Goal: Task Accomplishment & Management: Use online tool/utility

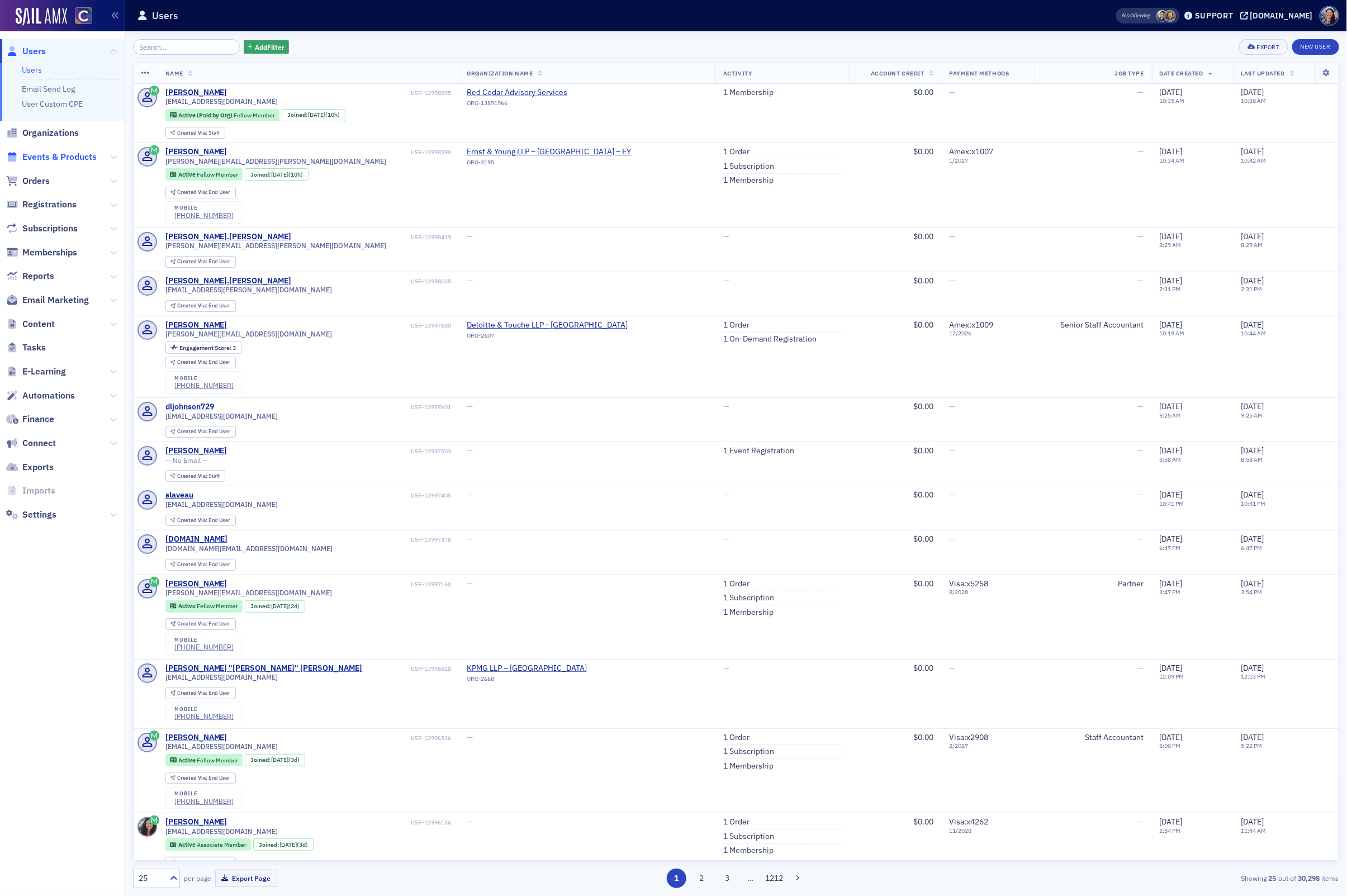
click at [41, 160] on span "Events & Products" at bounding box center [59, 157] width 74 height 12
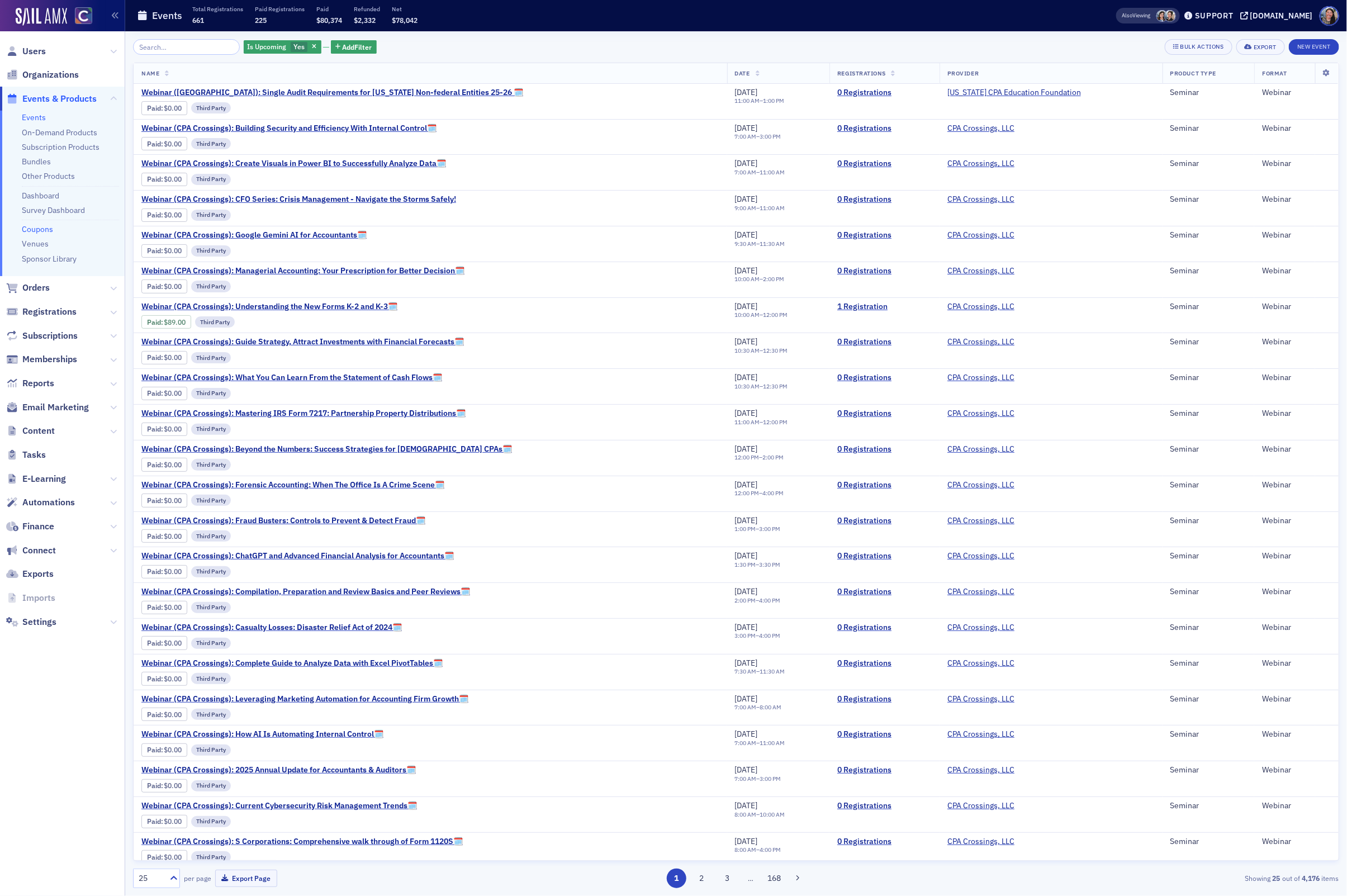
click at [37, 228] on link "Coupons" at bounding box center [37, 229] width 32 height 10
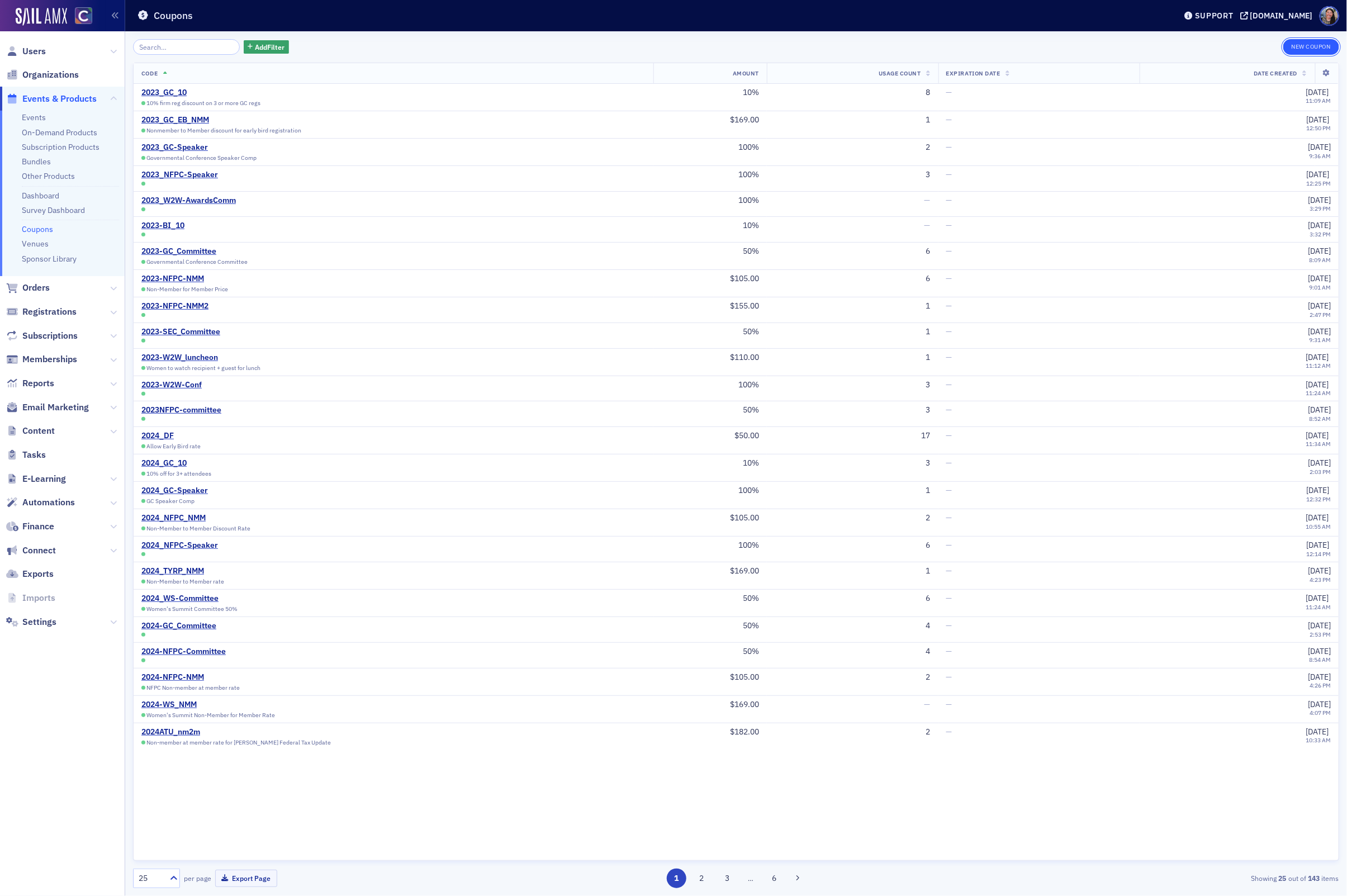
click at [1313, 52] on button "New Coupon" at bounding box center [1311, 47] width 56 height 15
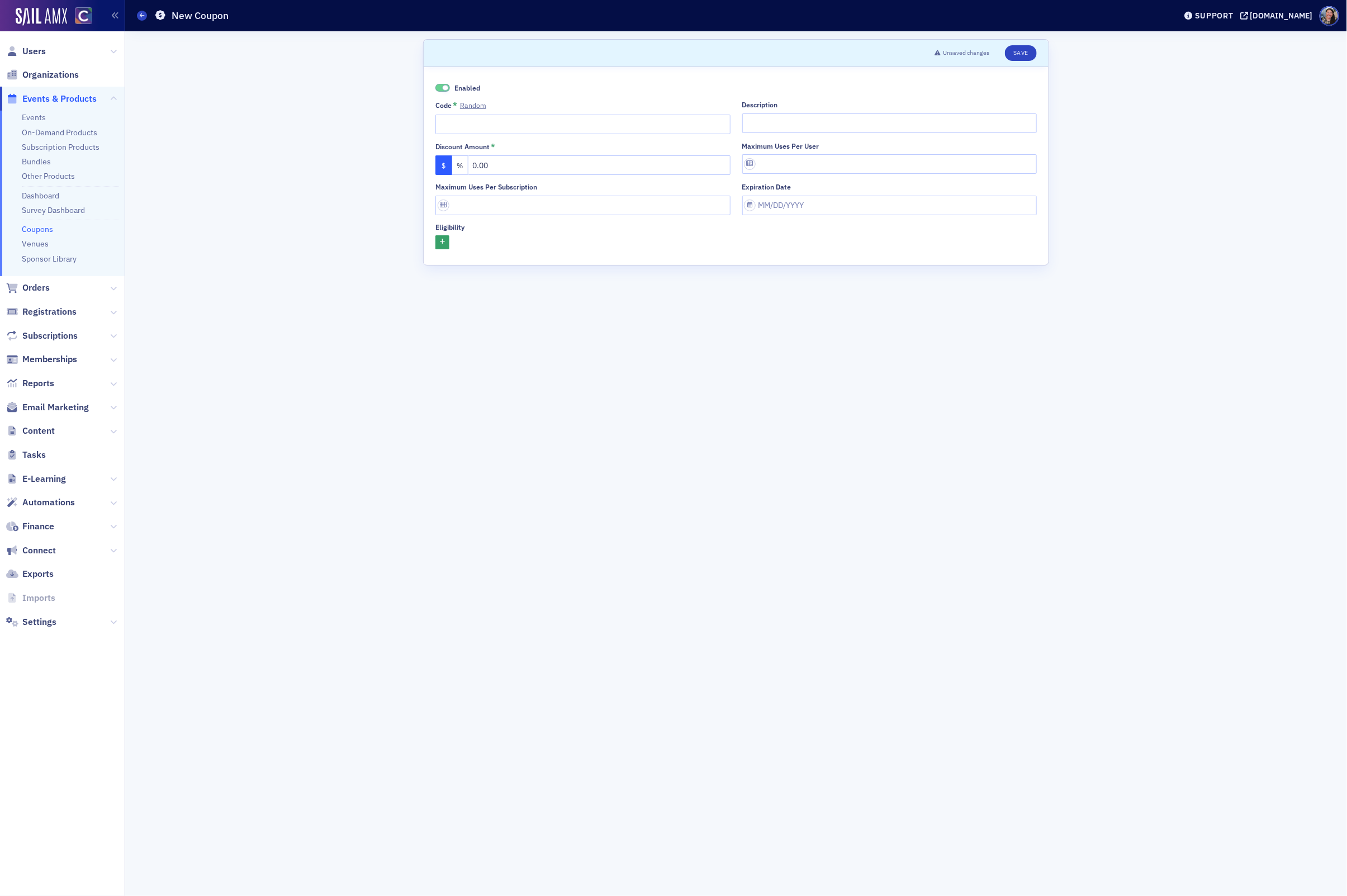
click at [450, 138] on div "Enabled Code * Random Description Discount Amount * $ % 0.00 Maximum uses per u…" at bounding box center [736, 166] width 601 height 166
click at [452, 124] on input "Code * Random" at bounding box center [583, 124] width 295 height 20
type input "WYDD"
click at [519, 166] on input "0.00" at bounding box center [599, 165] width 263 height 20
type input "179.00"
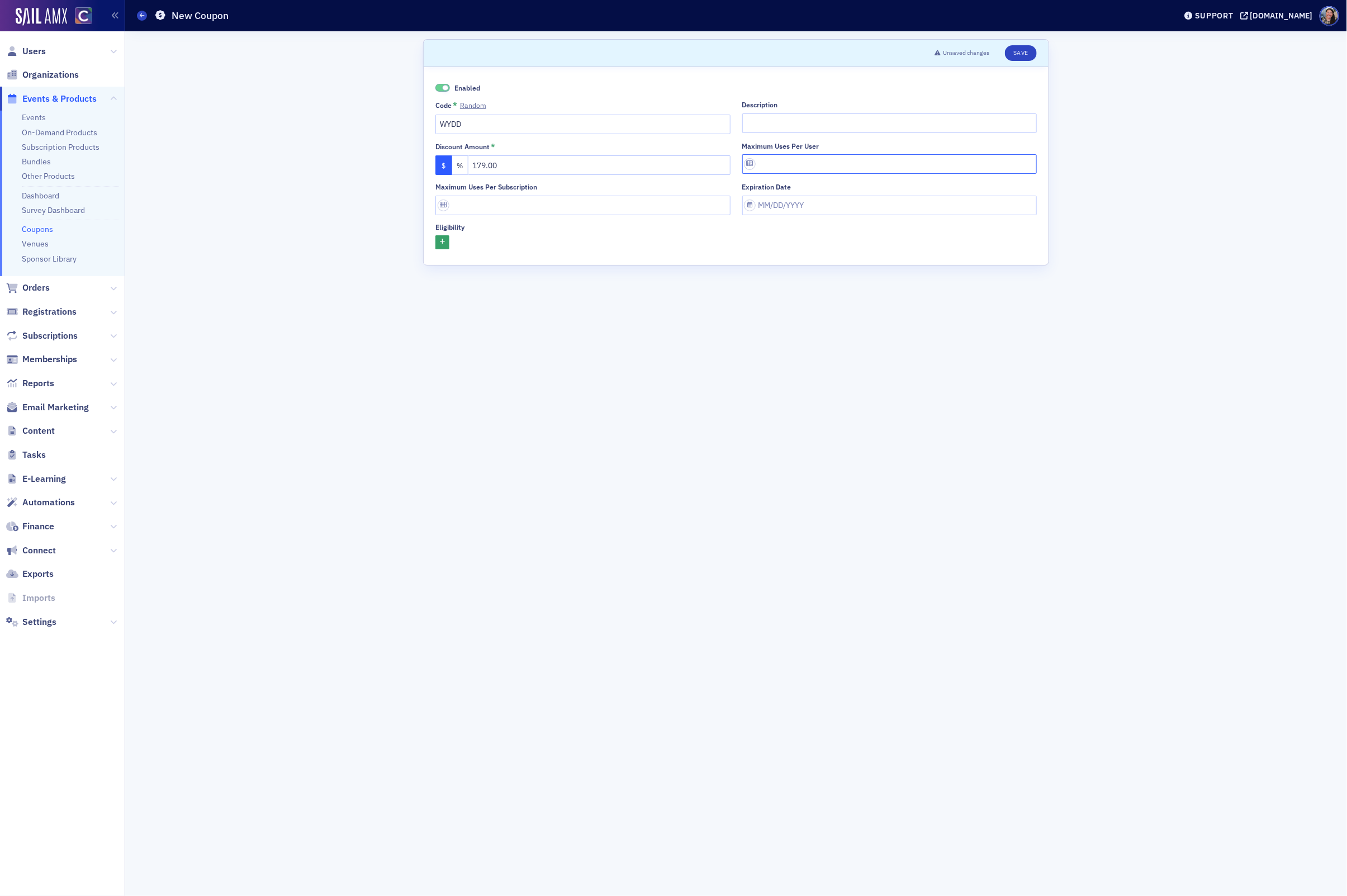
click at [779, 168] on input "Maximum uses per user" at bounding box center [890, 164] width 295 height 20
click at [783, 114] on input "Description" at bounding box center [890, 123] width 295 height 20
type input "Wyoming Demo Day Discount"
click at [444, 237] on button "button" at bounding box center [442, 242] width 14 height 14
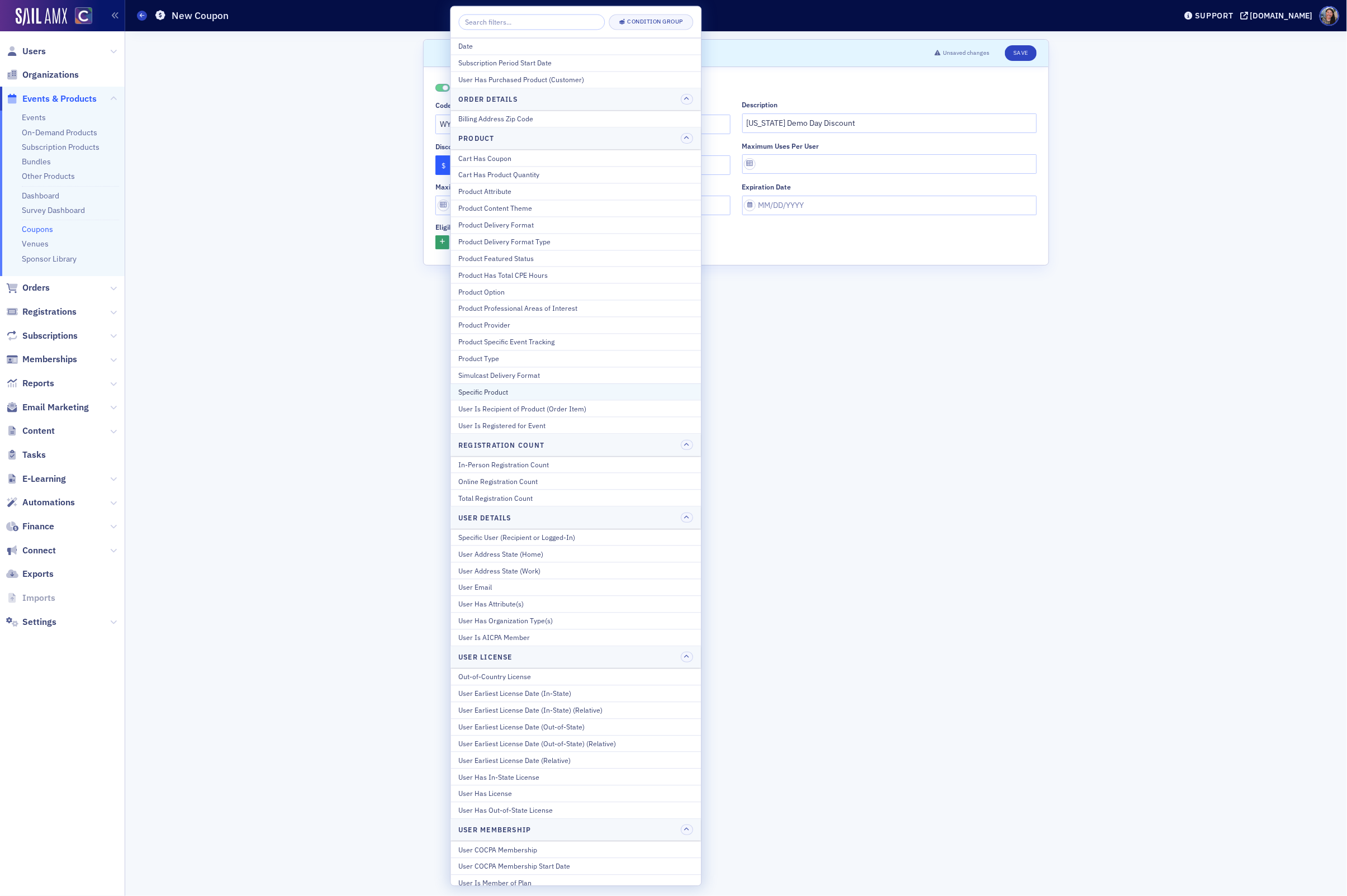
click at [483, 397] on div "Specific Product" at bounding box center [576, 391] width 235 height 10
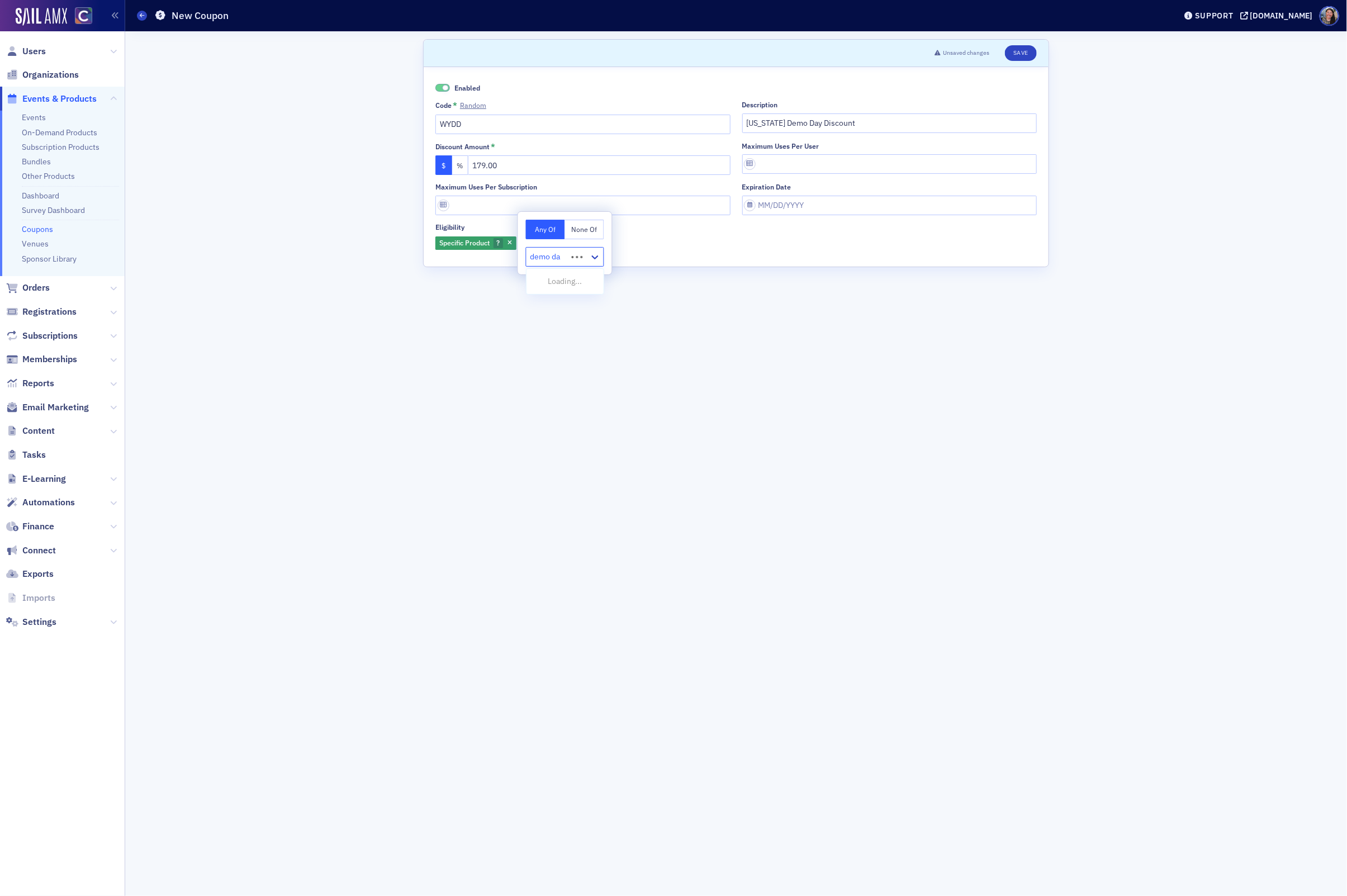
type input "demo day"
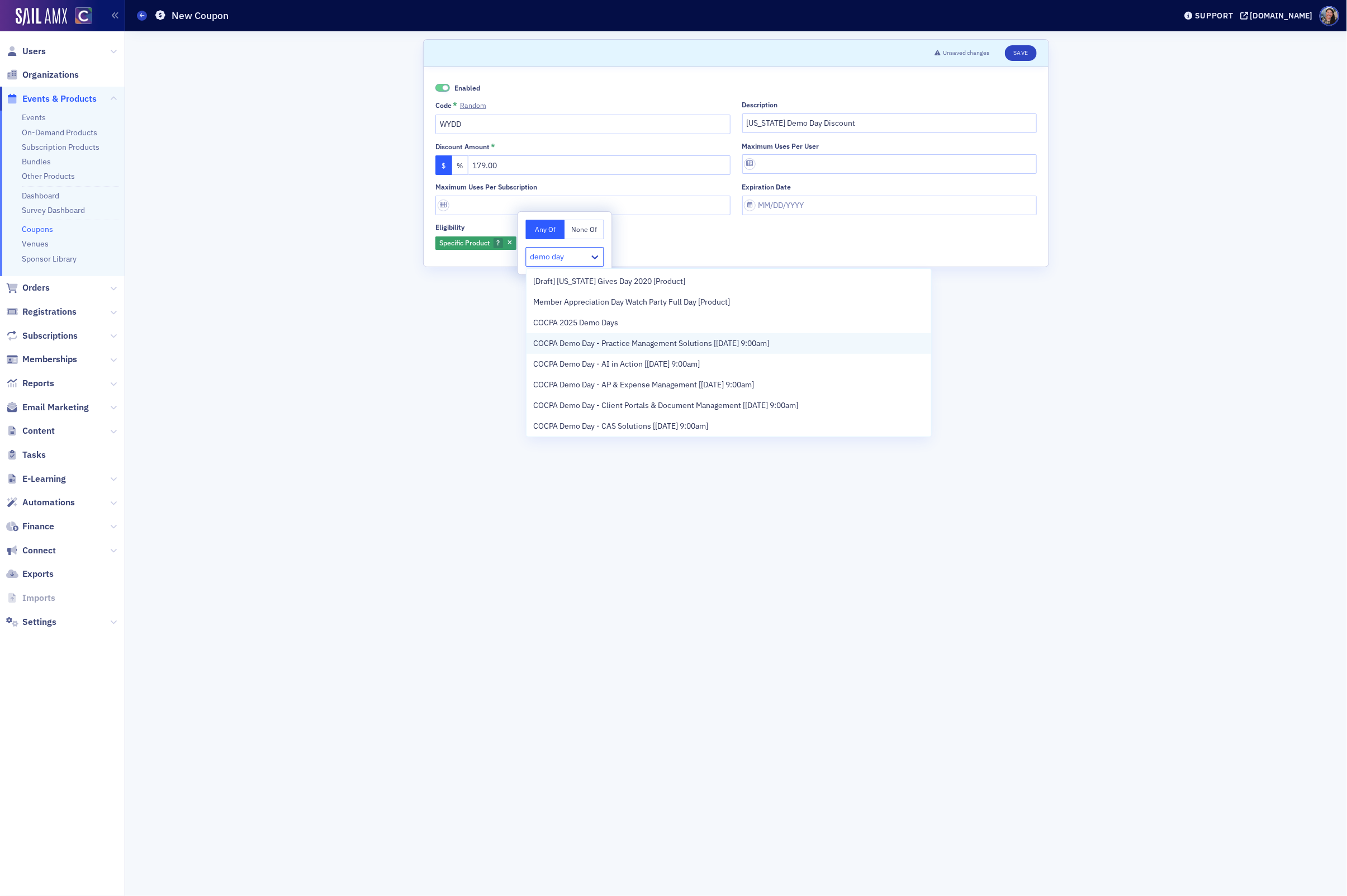
click at [562, 348] on span "COCPA Demo Day - Practice Management Solutions [8/28/2025 9:00am]" at bounding box center [651, 344] width 236 height 12
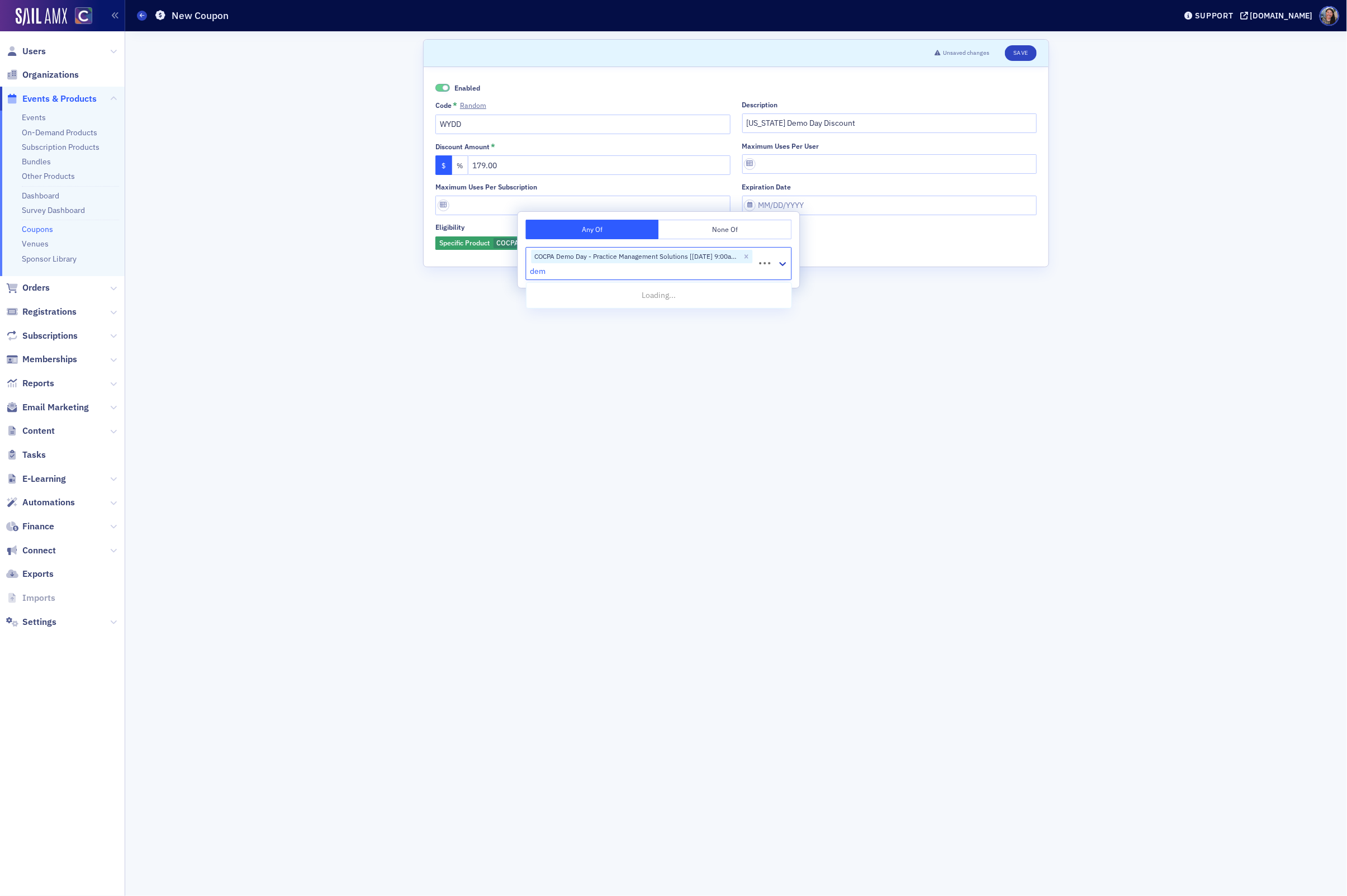
type input "demo"
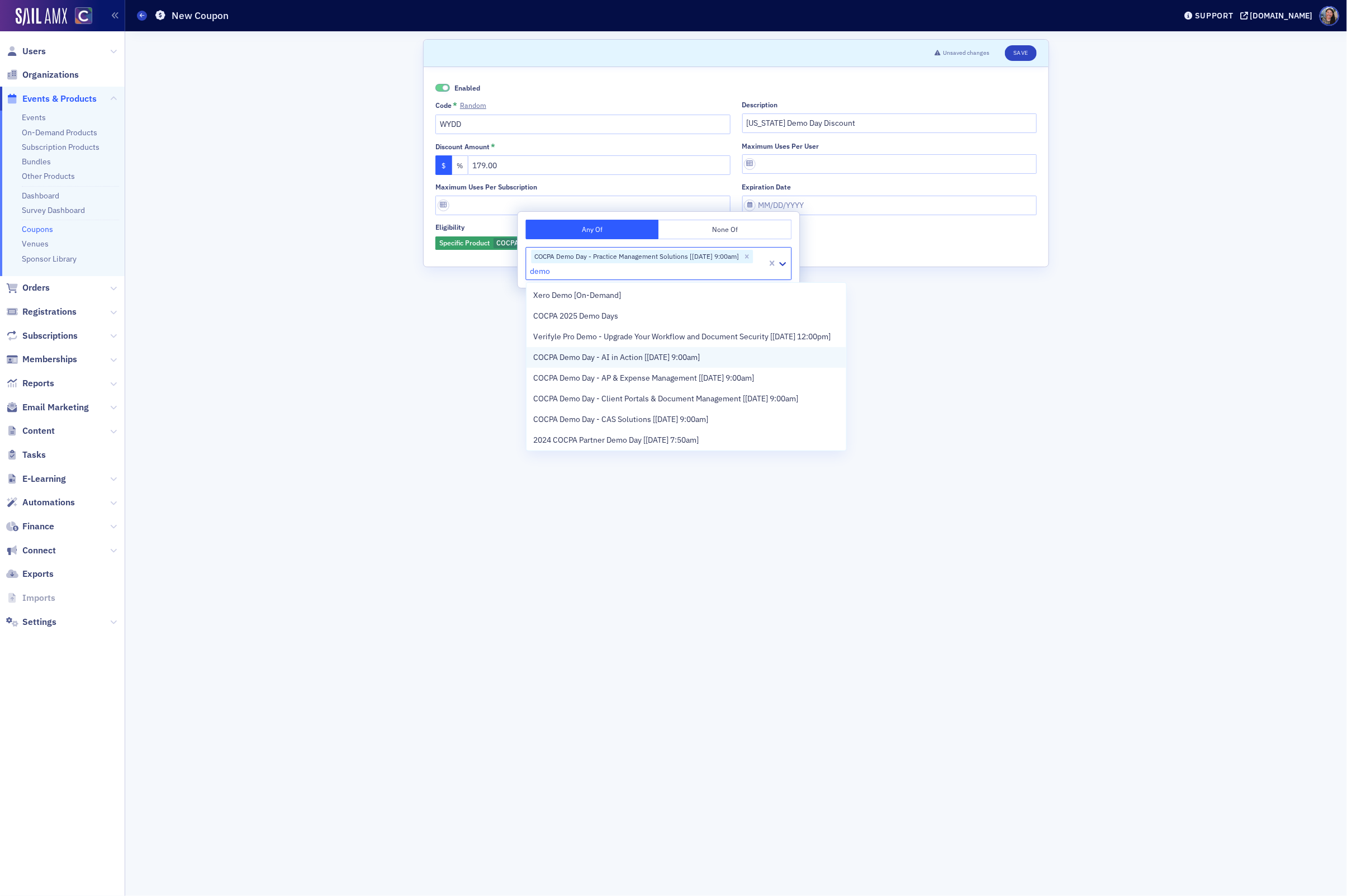
click at [579, 361] on span "COCPA Demo Day - AI in Action [9/23/2025 9:00am]" at bounding box center [617, 357] width 167 height 12
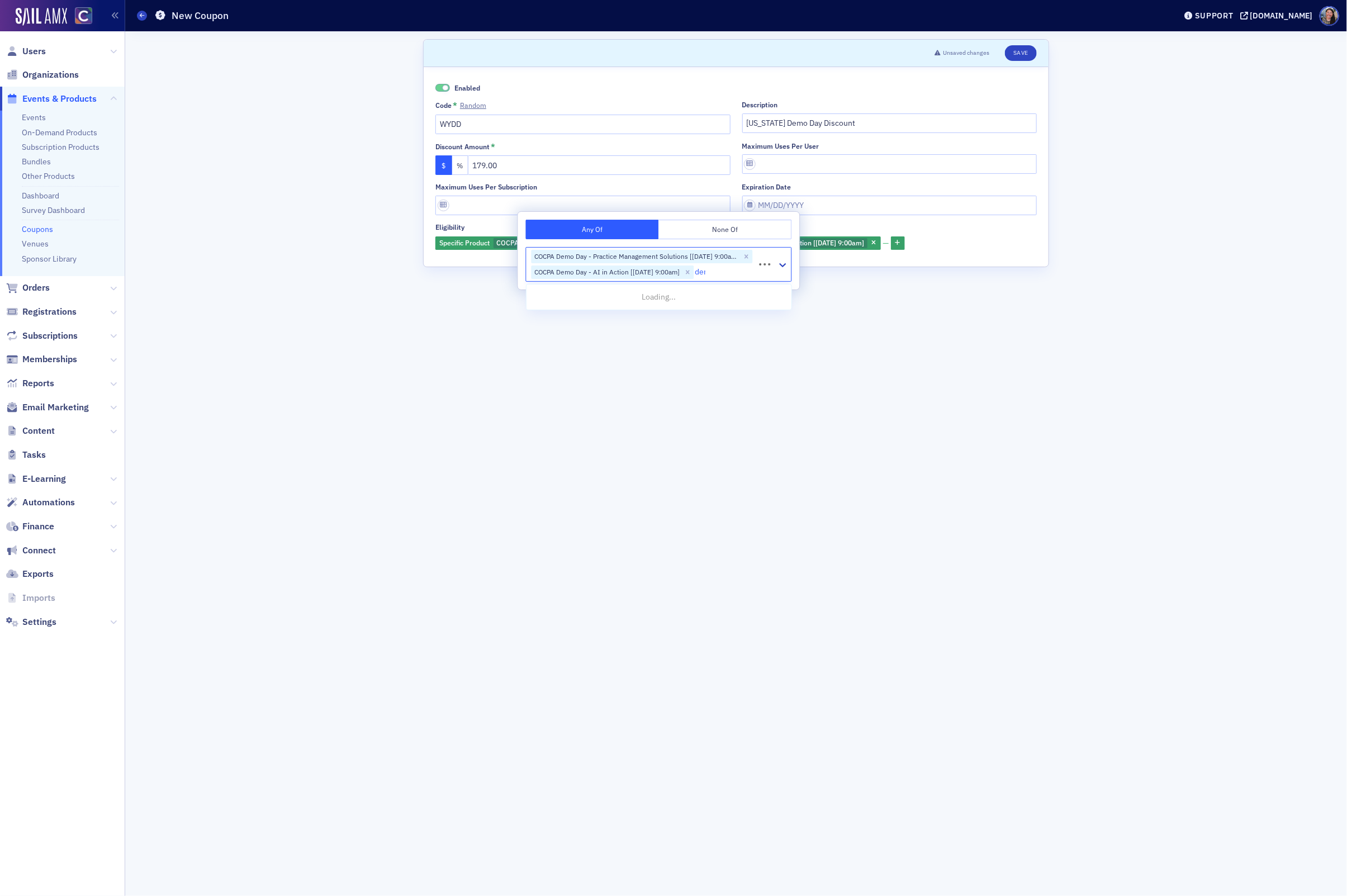
type input "demo"
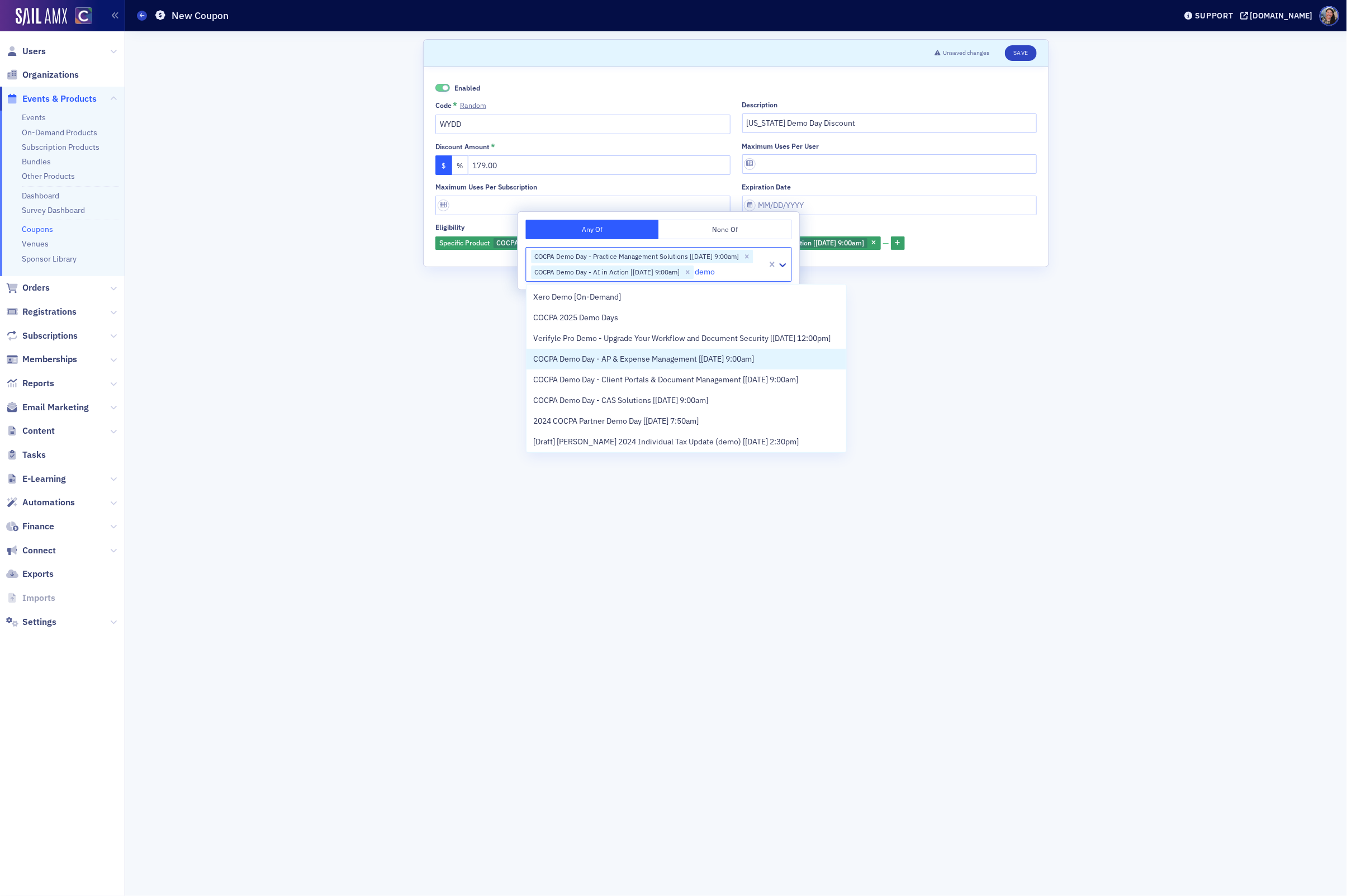
click at [580, 358] on span "COCPA Demo Day - AP & Expense Management [10/29/2025 9:00am]" at bounding box center [643, 359] width 221 height 12
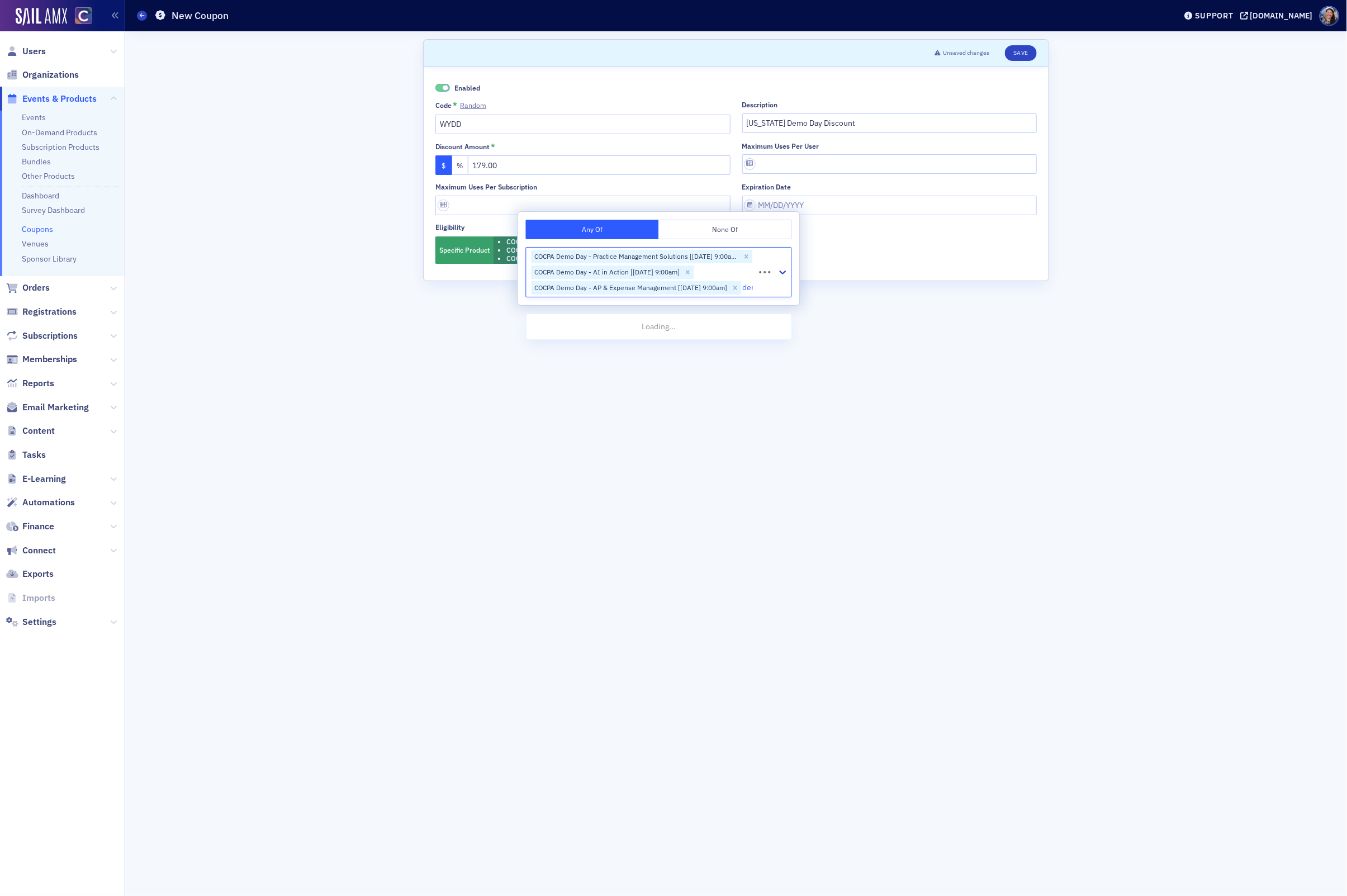
type input "demo"
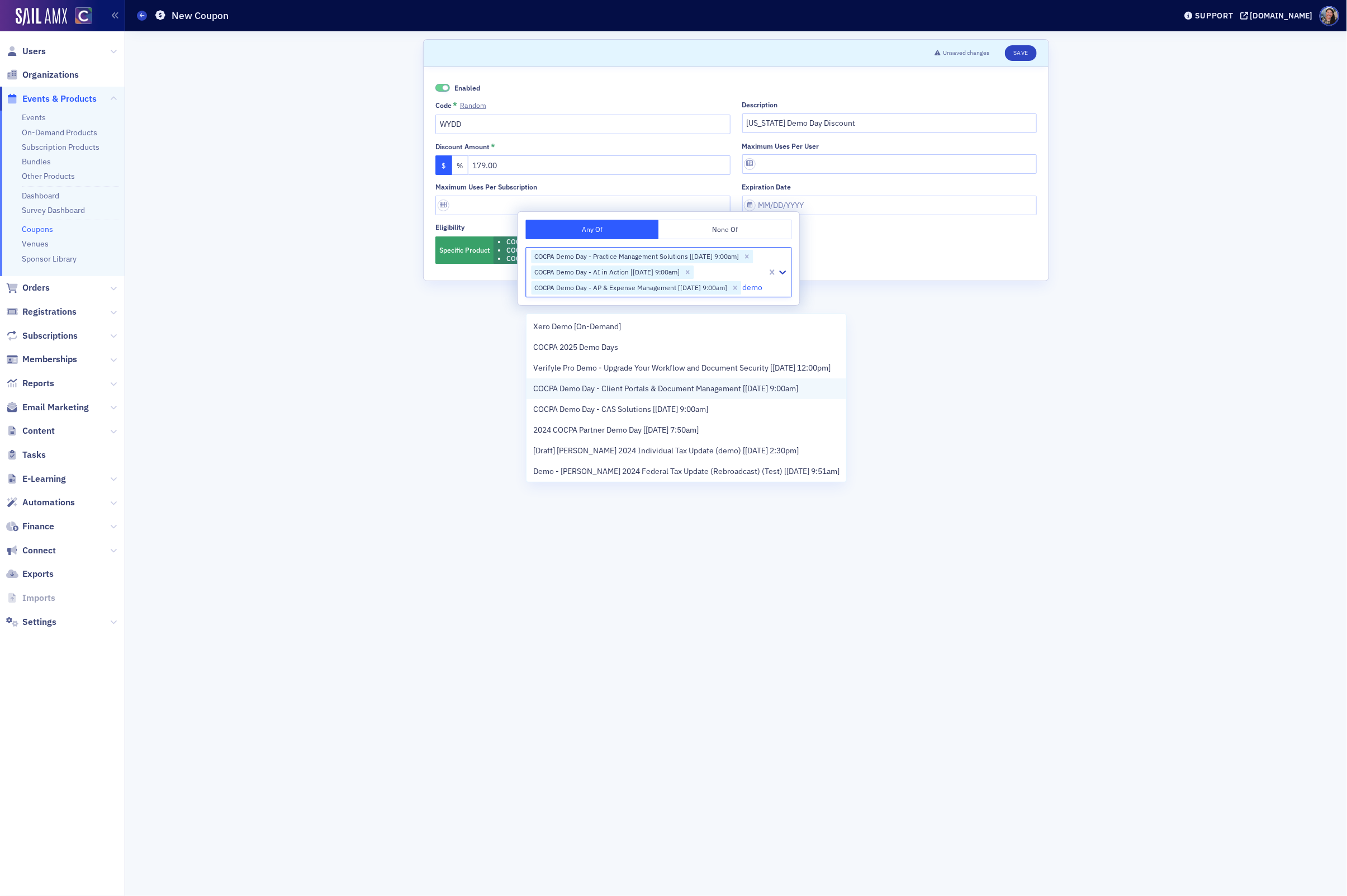
click at [573, 395] on div "COCPA Demo Day - Client Portals & Document Management [11/14/2025 9:00am]" at bounding box center [686, 388] width 320 height 21
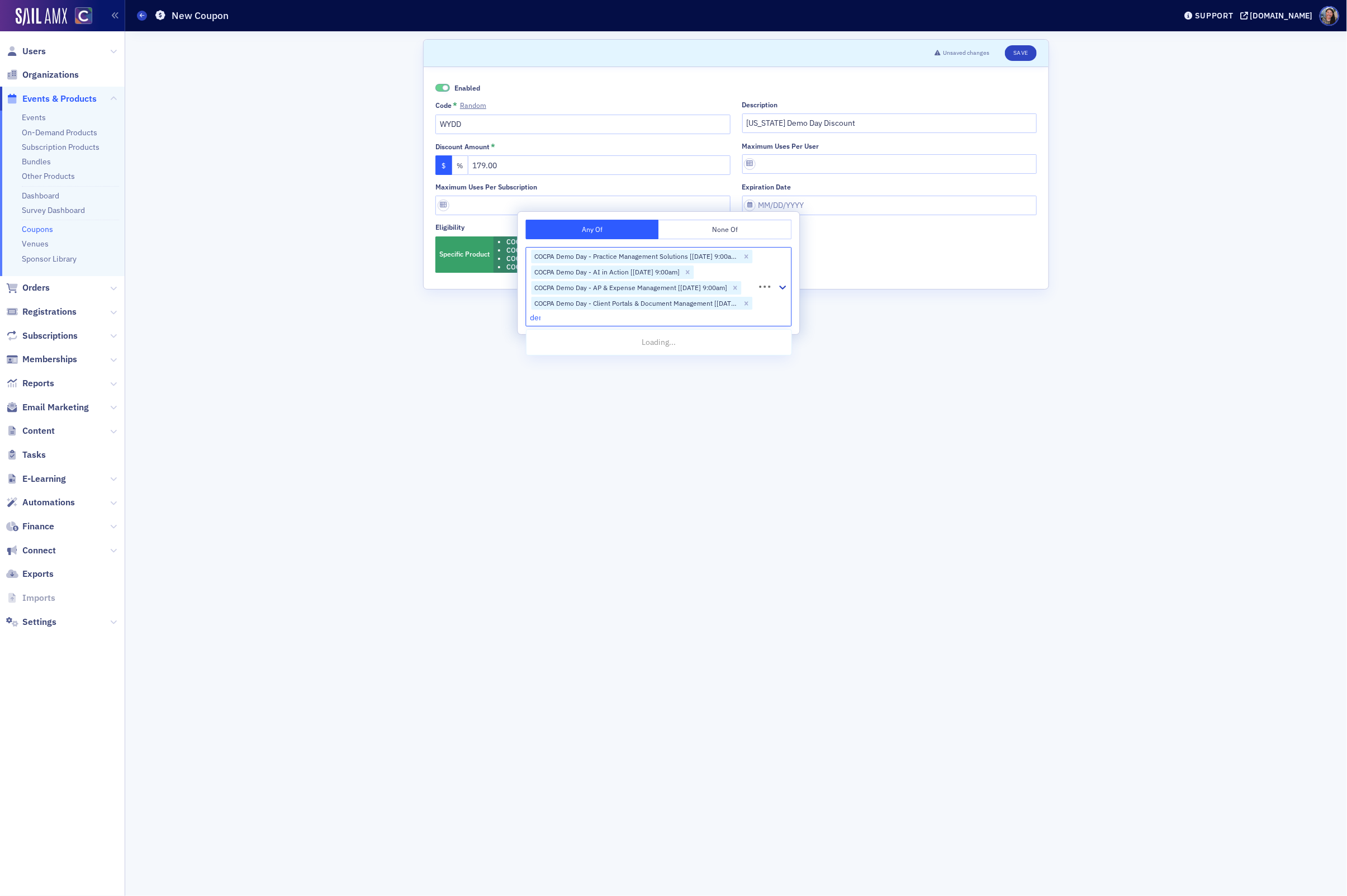
type input "demo"
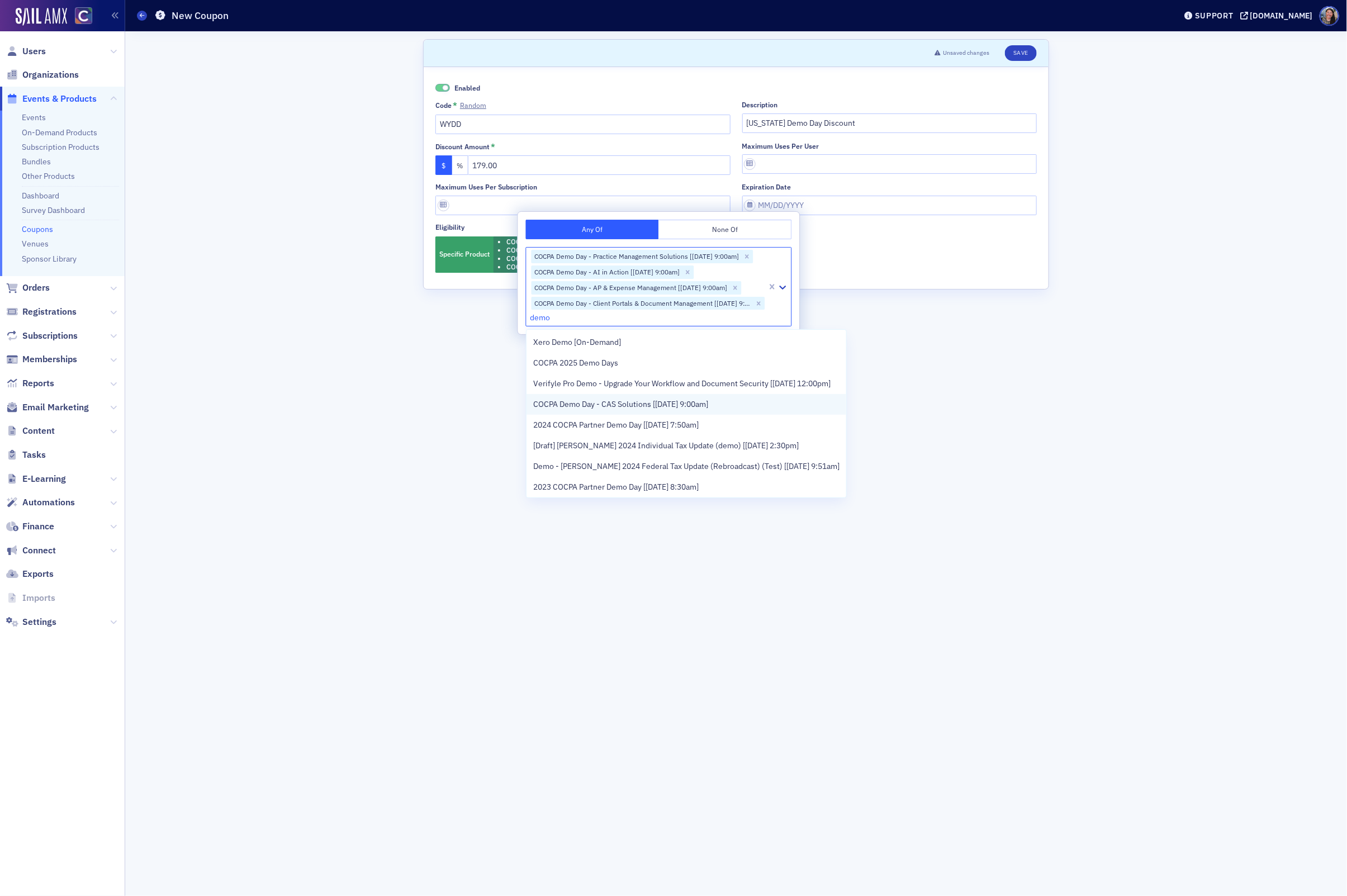
click at [573, 405] on span "COCPA Demo Day - CAS Solutions [12/12/2025 9:00am]" at bounding box center [621, 404] width 175 height 12
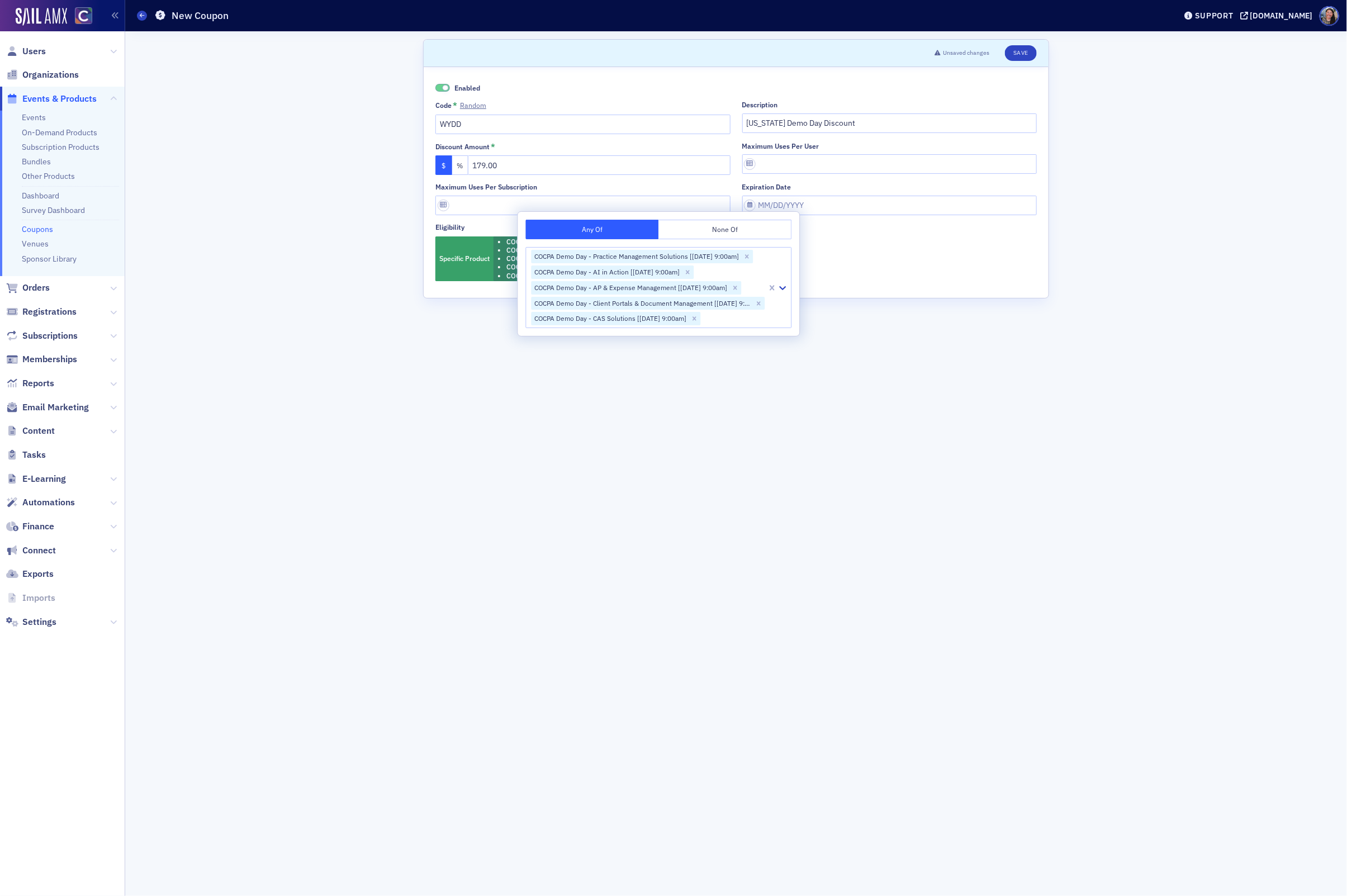
click at [558, 450] on form "Scroll to Unsaved changes Save Enabled Code * Random WYDD Description Wyoming D…" at bounding box center [736, 464] width 626 height 849
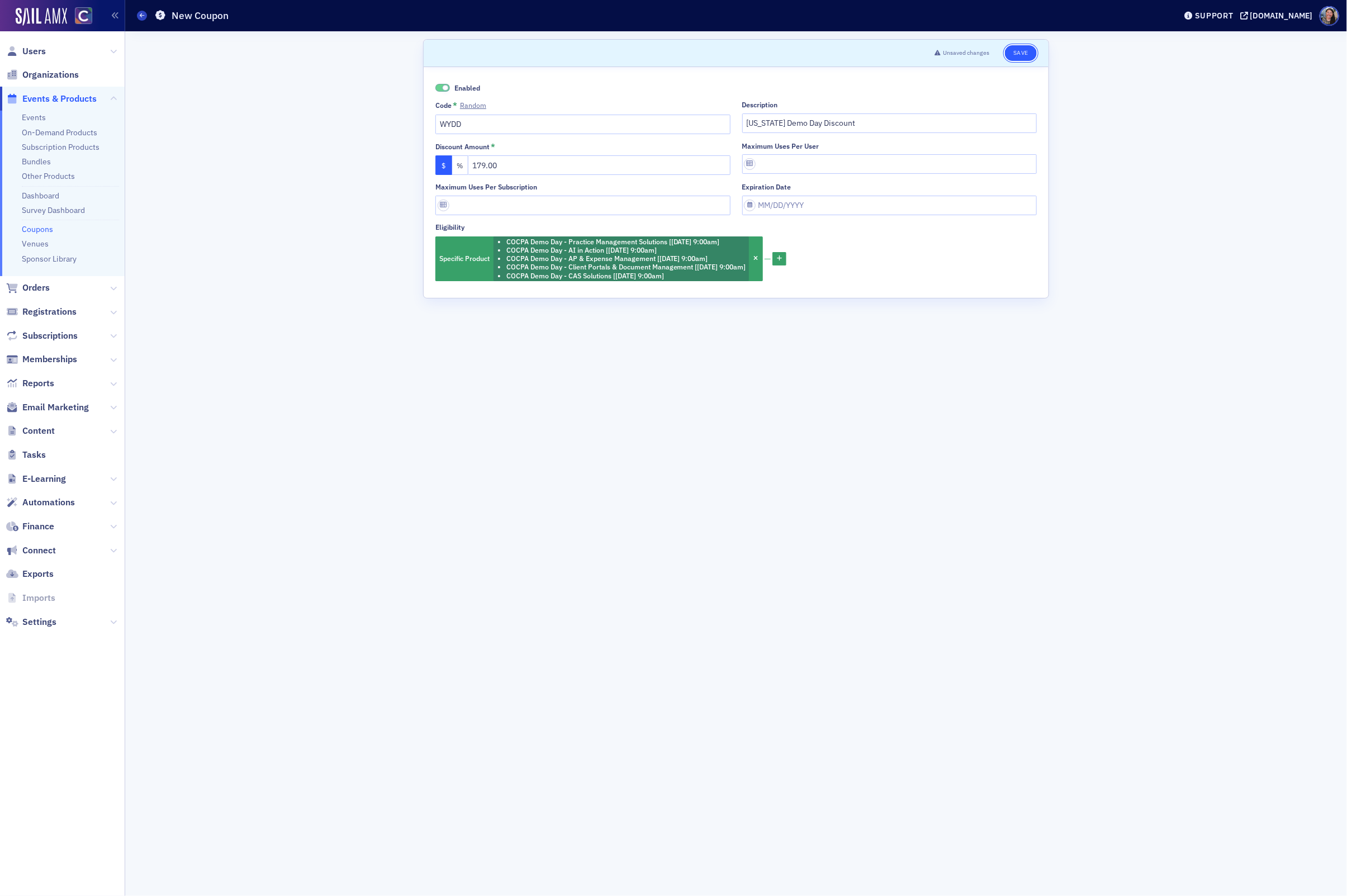
click at [1024, 48] on button "Save" at bounding box center [1021, 53] width 32 height 15
click at [510, 122] on input "WYDD" at bounding box center [583, 124] width 295 height 20
type input "WYDD-2025"
click at [523, 424] on form "Scroll to Unsaved changes Save Enabled Code * Random WYDD-2025 Description Wyom…" at bounding box center [736, 464] width 626 height 849
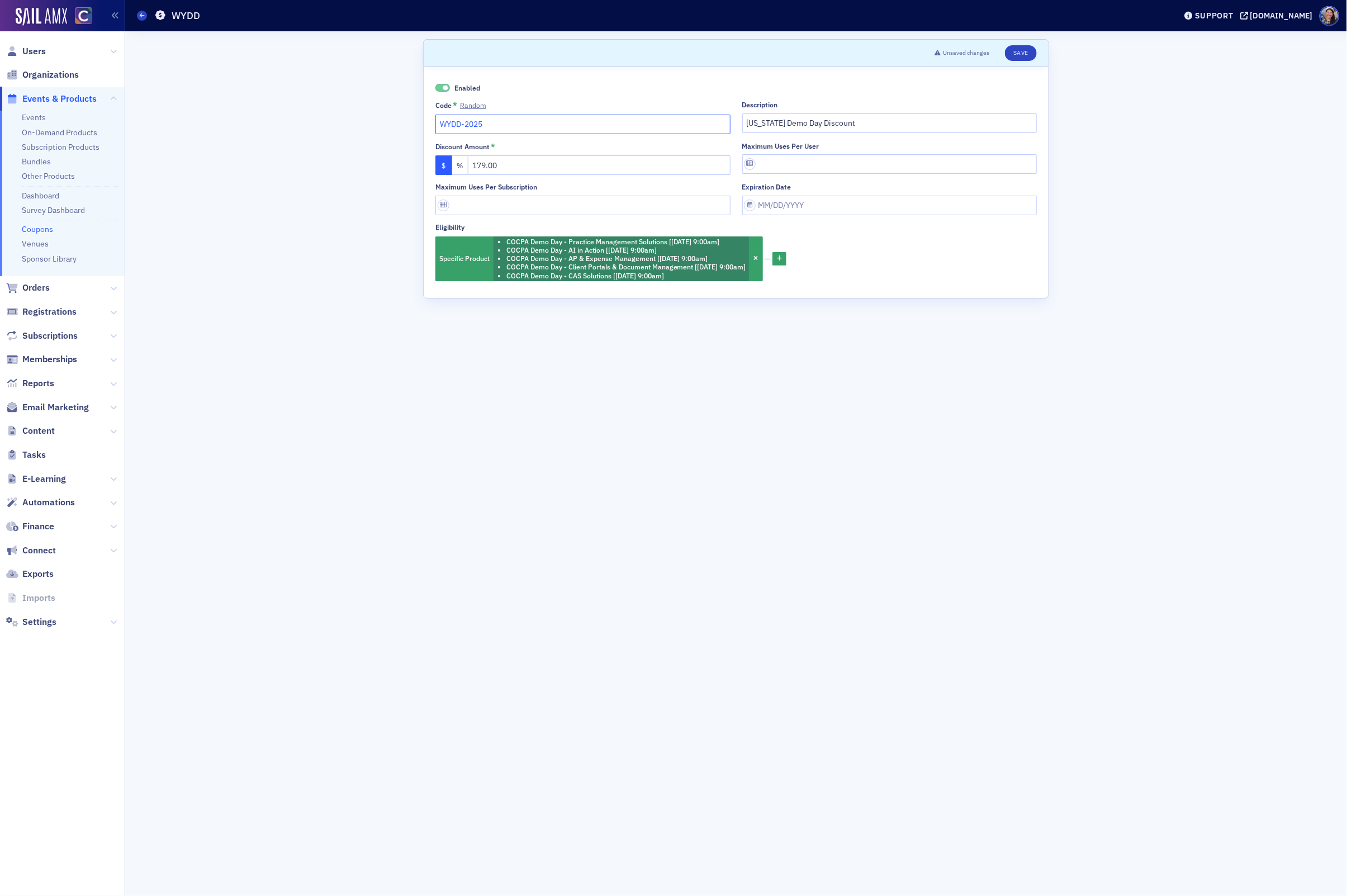
click at [511, 118] on input "WYDD-2025" at bounding box center [583, 124] width 295 height 20
click at [1022, 51] on button "Save" at bounding box center [1021, 53] width 32 height 15
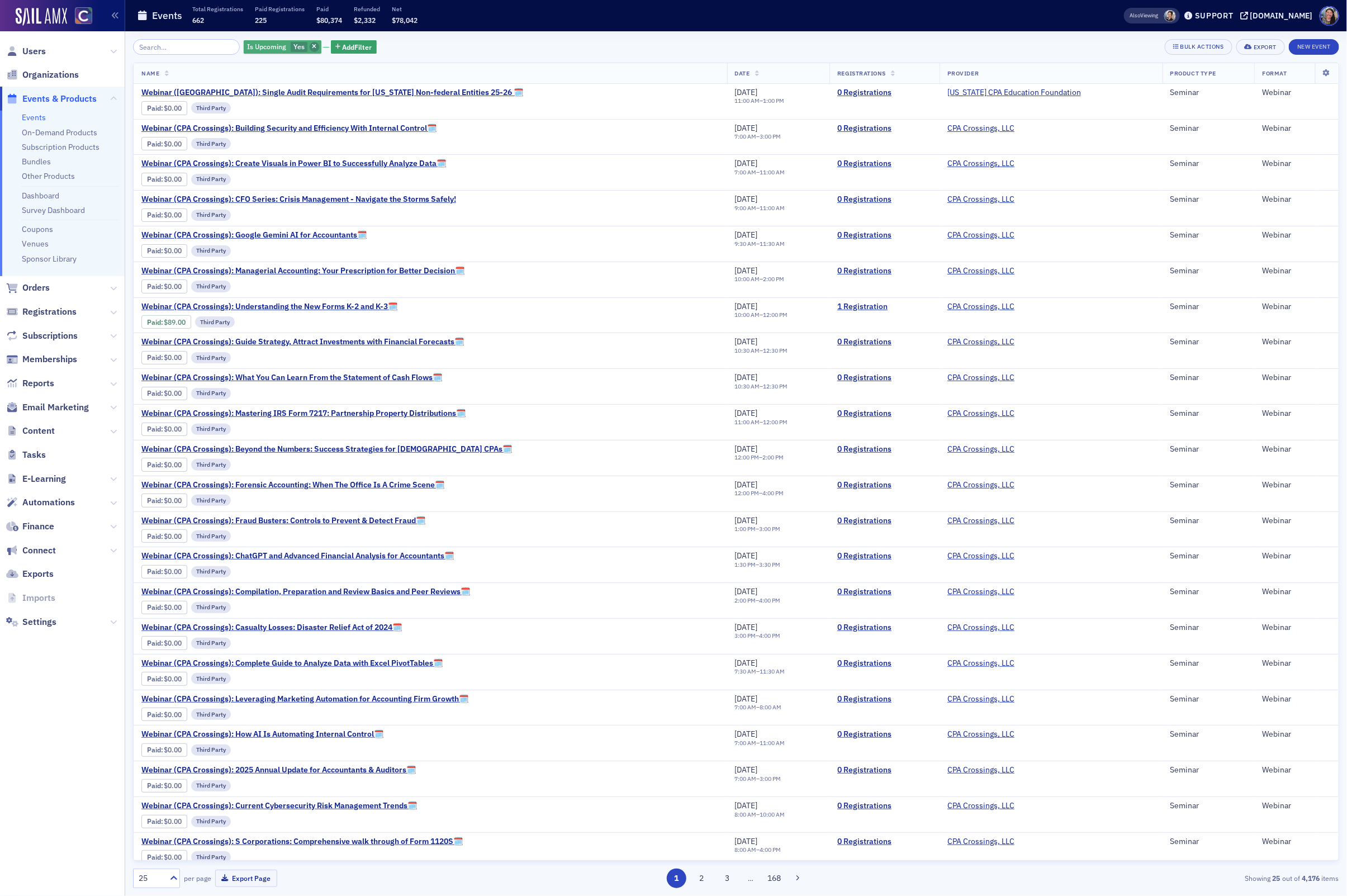
click at [312, 45] on icon "button" at bounding box center [314, 47] width 5 height 6
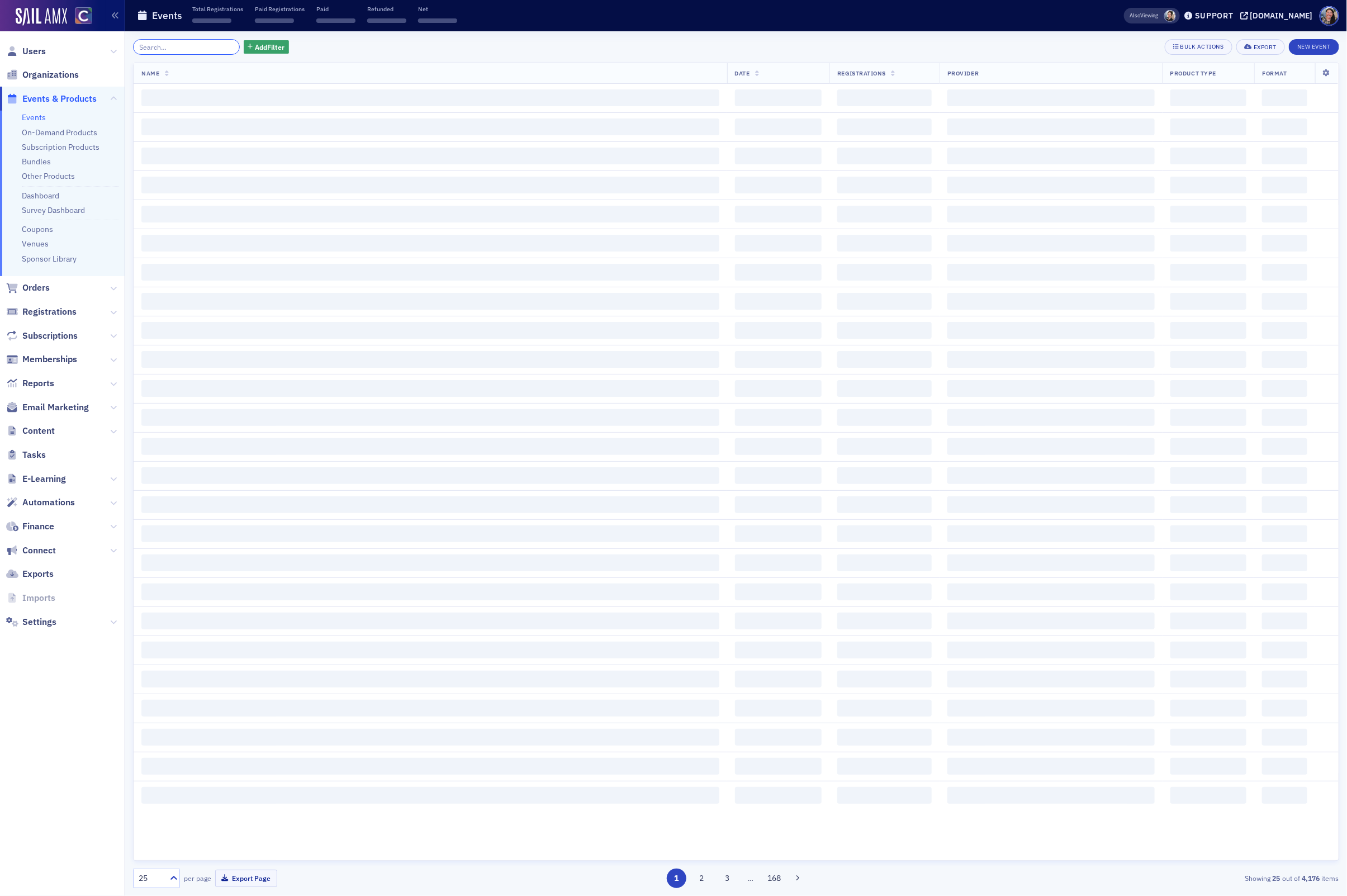
click at [169, 48] on input "search" at bounding box center [187, 47] width 107 height 15
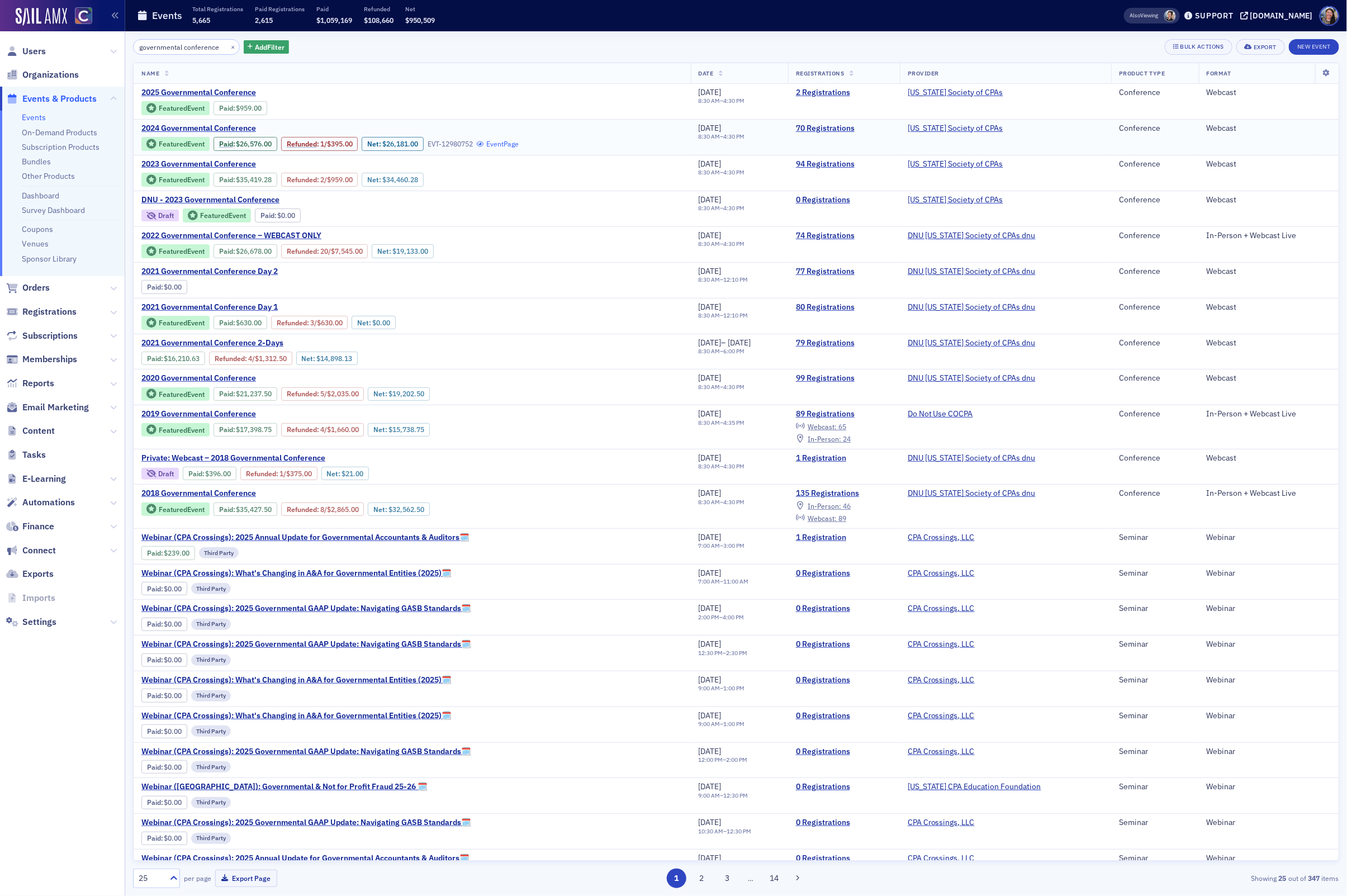
click at [513, 144] on link "Event Page" at bounding box center [498, 144] width 42 height 8
click at [187, 39] on input "governmental conference" at bounding box center [187, 47] width 107 height 15
click at [187, 45] on input "governmental conference" at bounding box center [187, 47] width 107 height 15
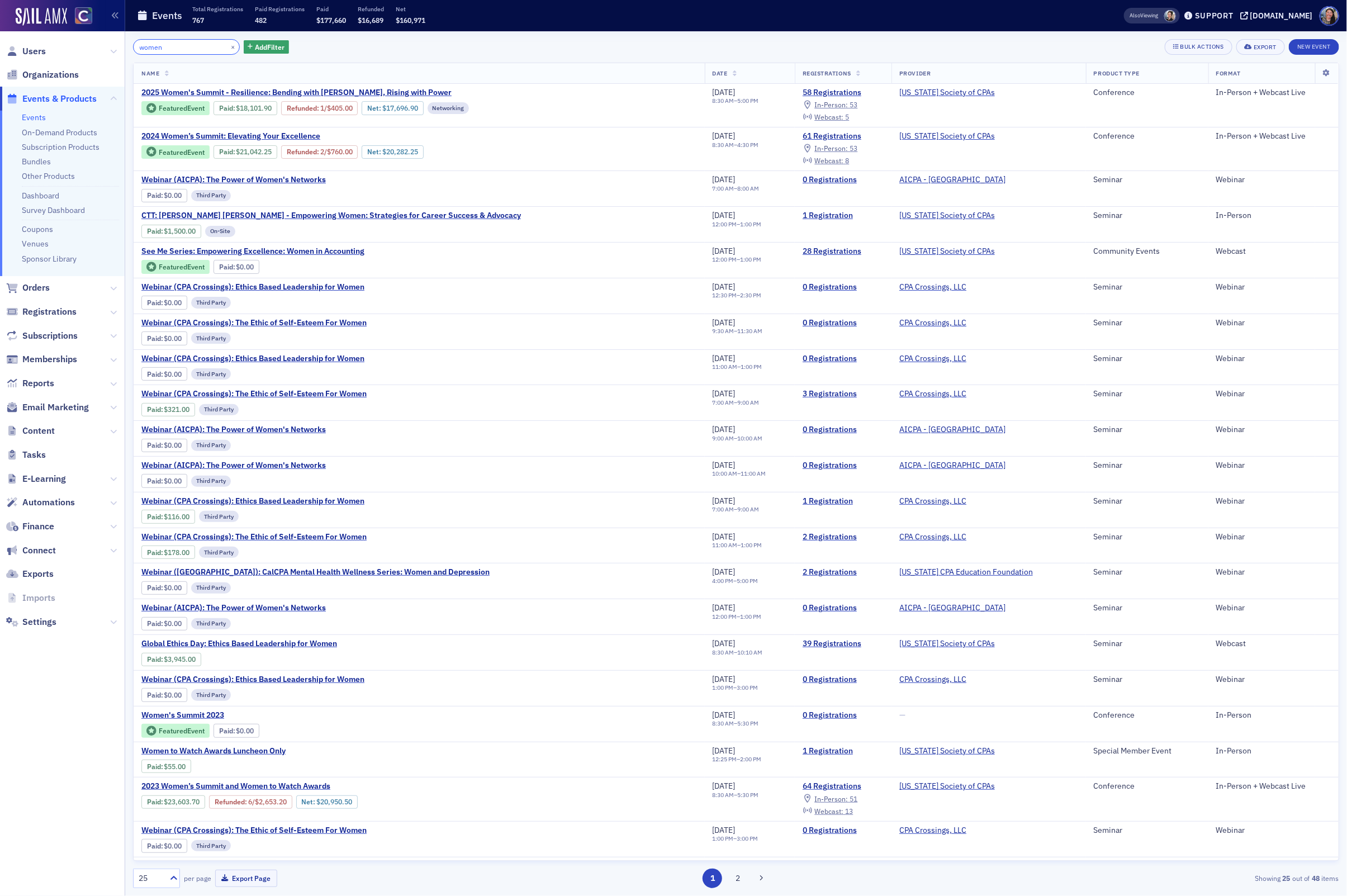
drag, startPoint x: 191, startPoint y: 45, endPoint x: -161, endPoint y: 49, distance: 352.0
click at [0, 49] on html "Users Organizations Events & Products Events On-Demand Products Subscription Pr…" at bounding box center [673, 448] width 1347 height 896
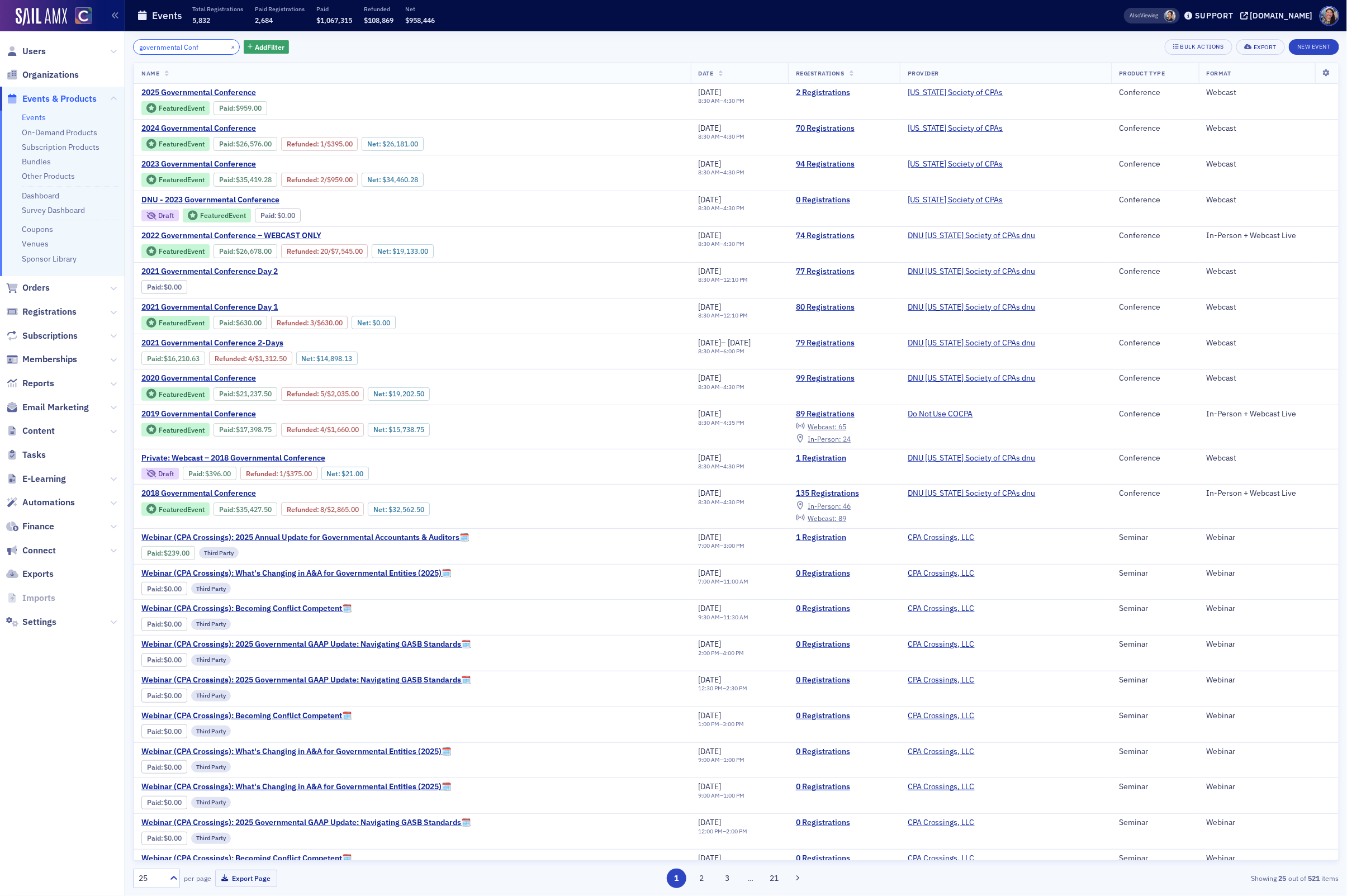
type input "governmental Conf"
